Goal: Task Accomplishment & Management: Manage account settings

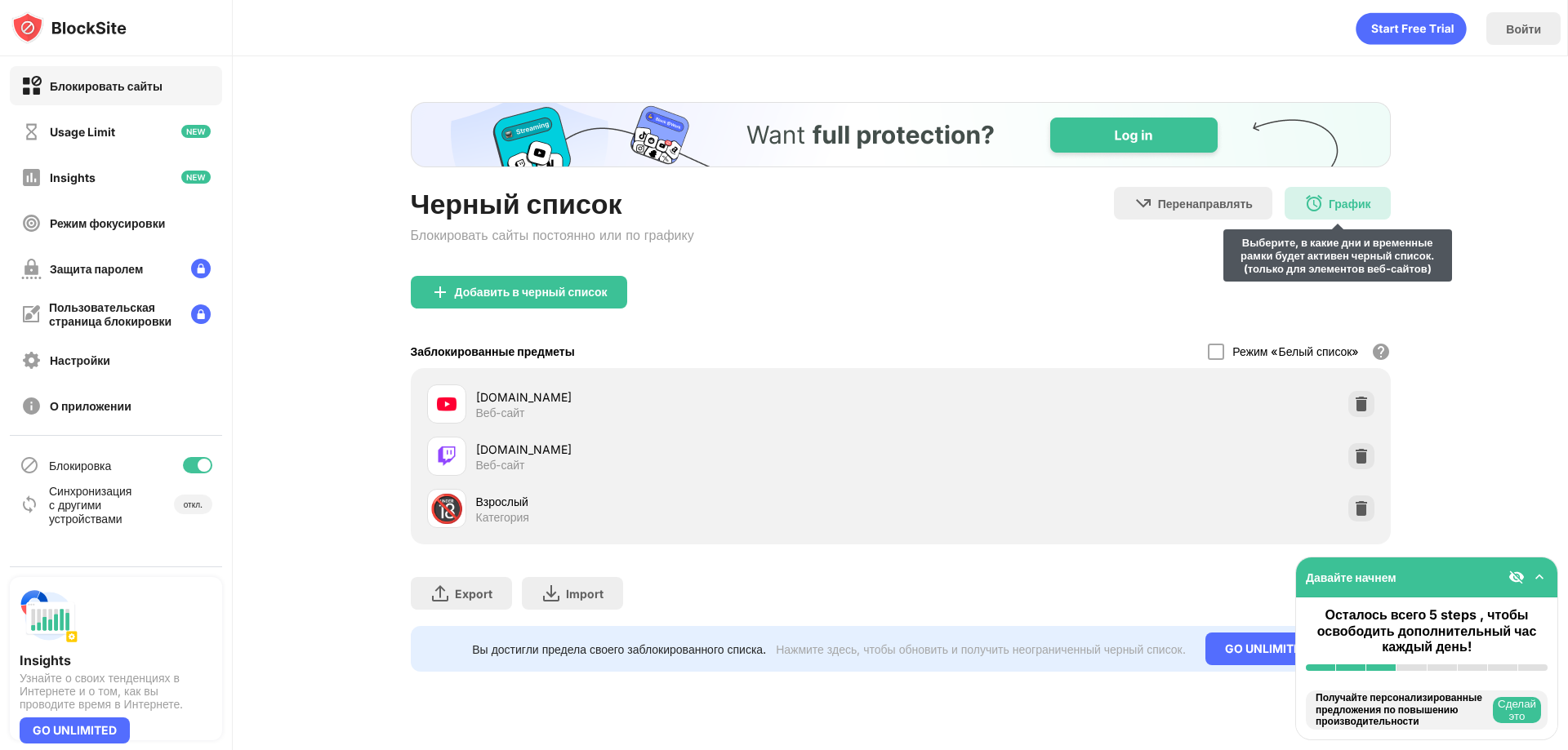
click at [1348, 193] on div "График Выберите, в какие дни и временные рамки будет активен черный список. (то…" at bounding box center [1337, 203] width 106 height 33
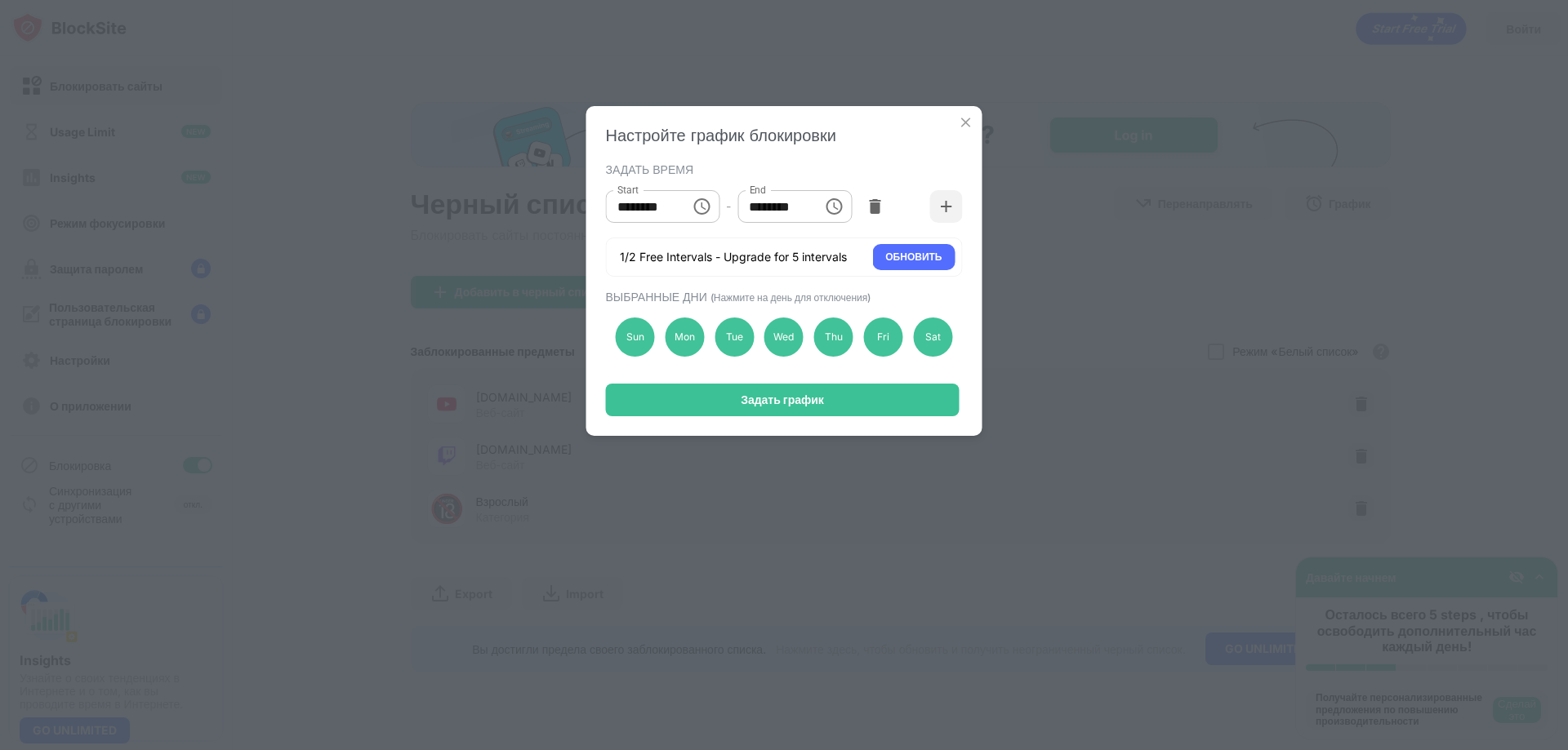
click at [947, 140] on div "Настройте график блокировки" at bounding box center [784, 135] width 357 height 19
click at [971, 130] on img at bounding box center [965, 122] width 17 height 17
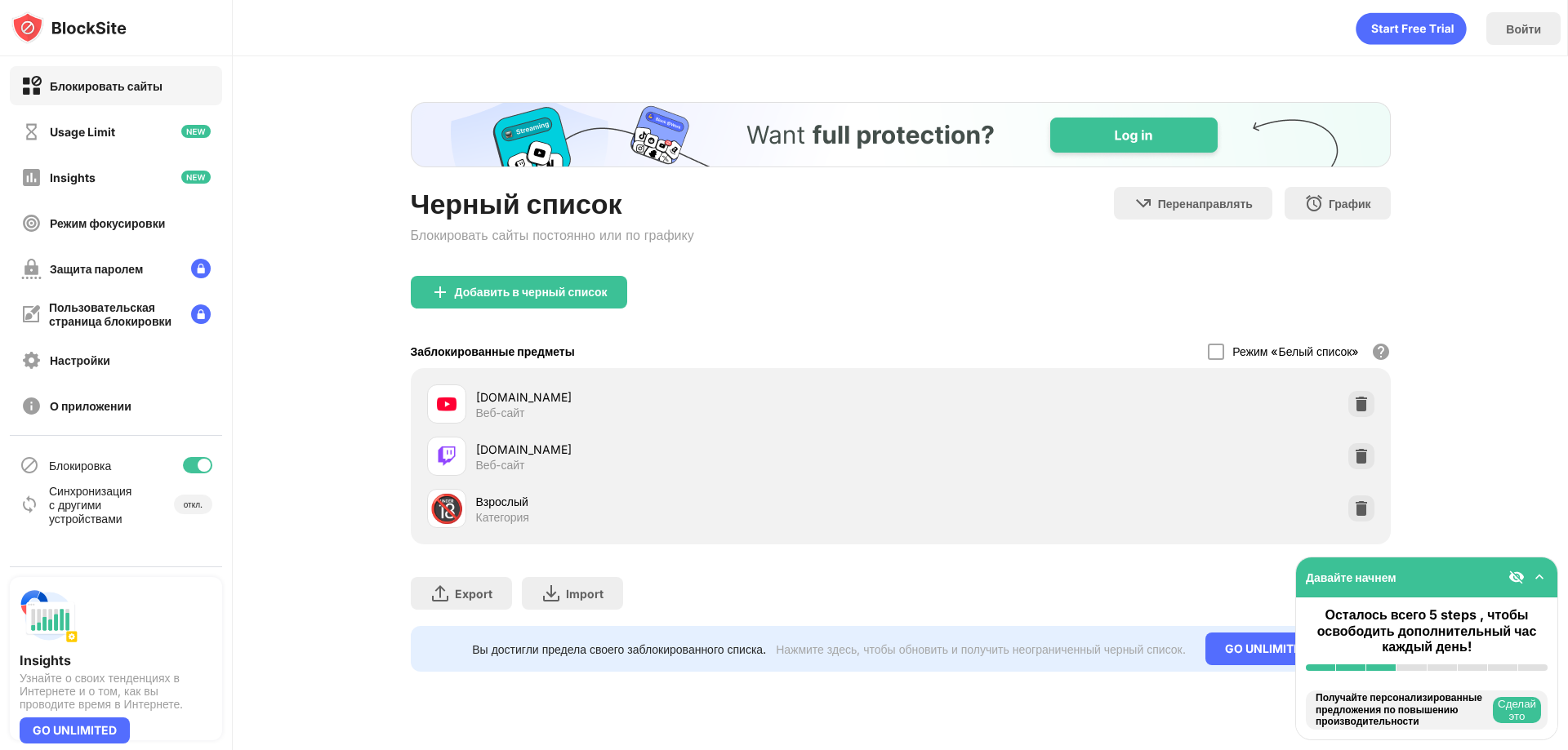
click at [507, 407] on div "Веб-сайт" at bounding box center [501, 412] width 49 height 15
click at [468, 402] on div "youtube.com Веб-сайт" at bounding box center [663, 404] width 473 height 39
click at [1350, 408] on div at bounding box center [1361, 403] width 26 height 26
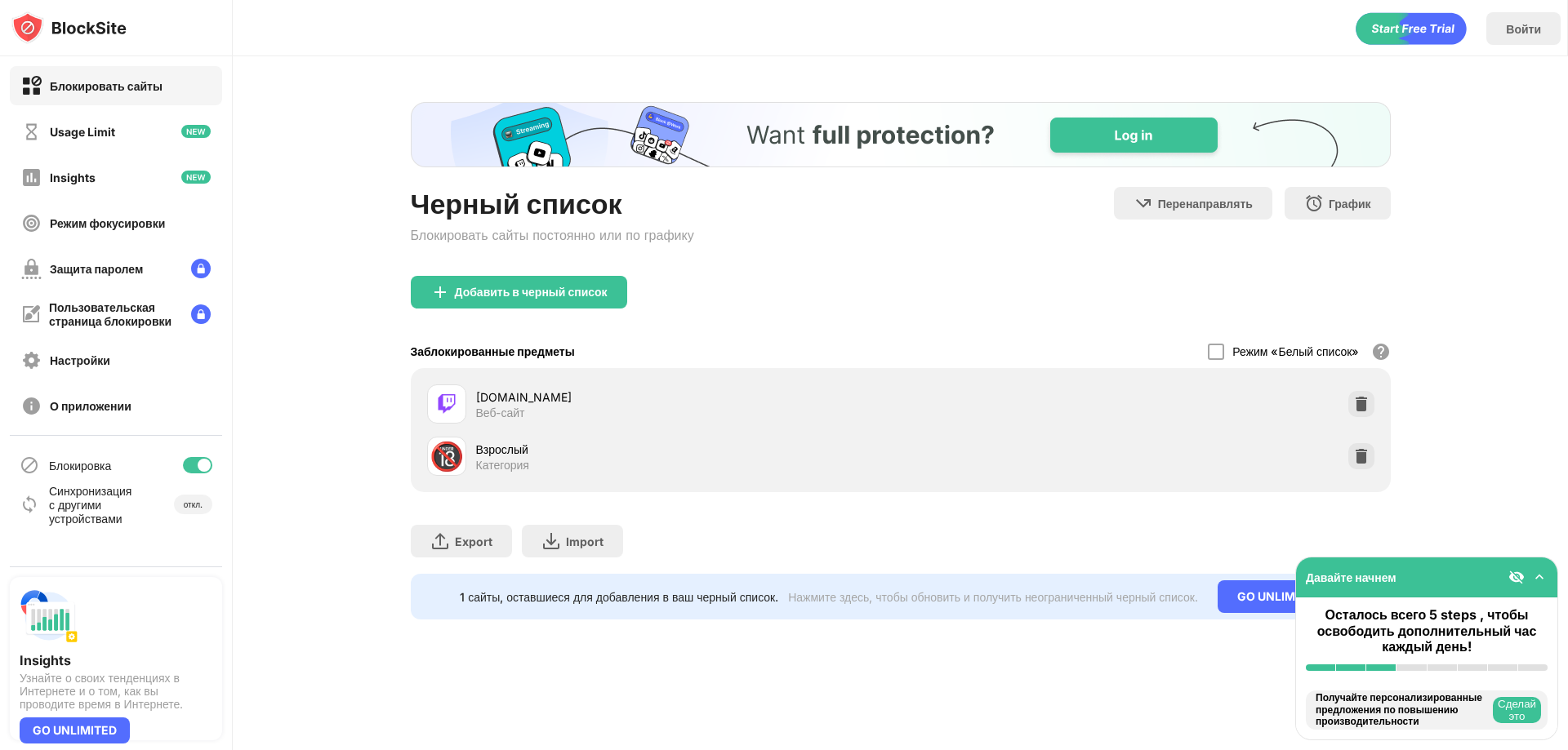
drag, startPoint x: 146, startPoint y: -13, endPoint x: 134, endPoint y: -43, distance: 32.3
click at [1351, 459] on div at bounding box center [1361, 456] width 26 height 26
